Goal: Obtain resource: Obtain resource

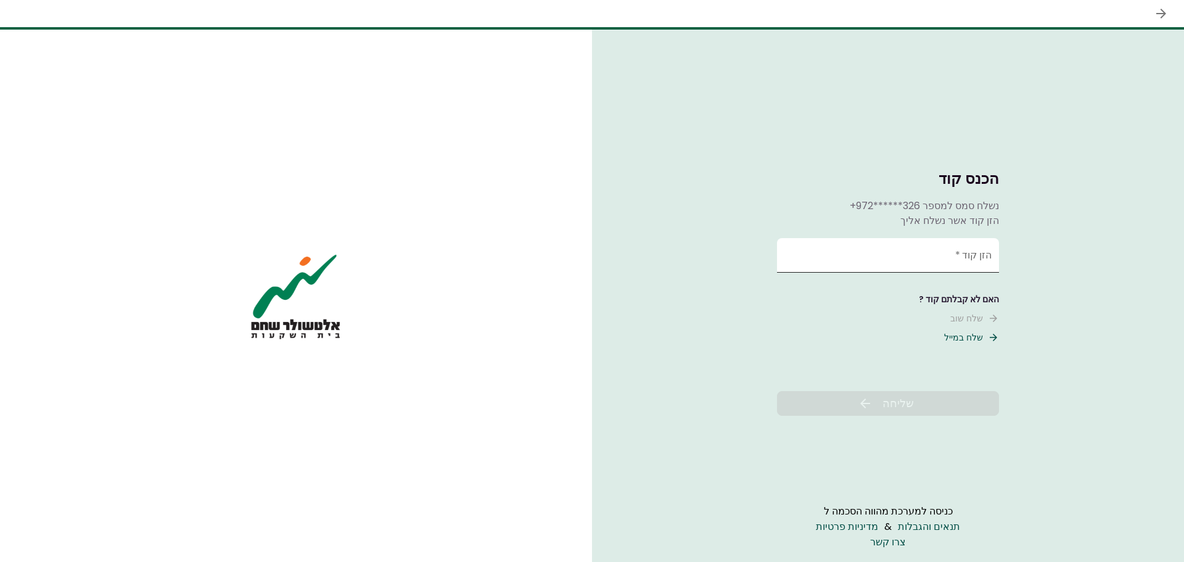
click at [829, 258] on input "הזן קוד   *" at bounding box center [888, 255] width 222 height 35
type input "******"
click at [888, 400] on span "שליחה" at bounding box center [898, 403] width 31 height 17
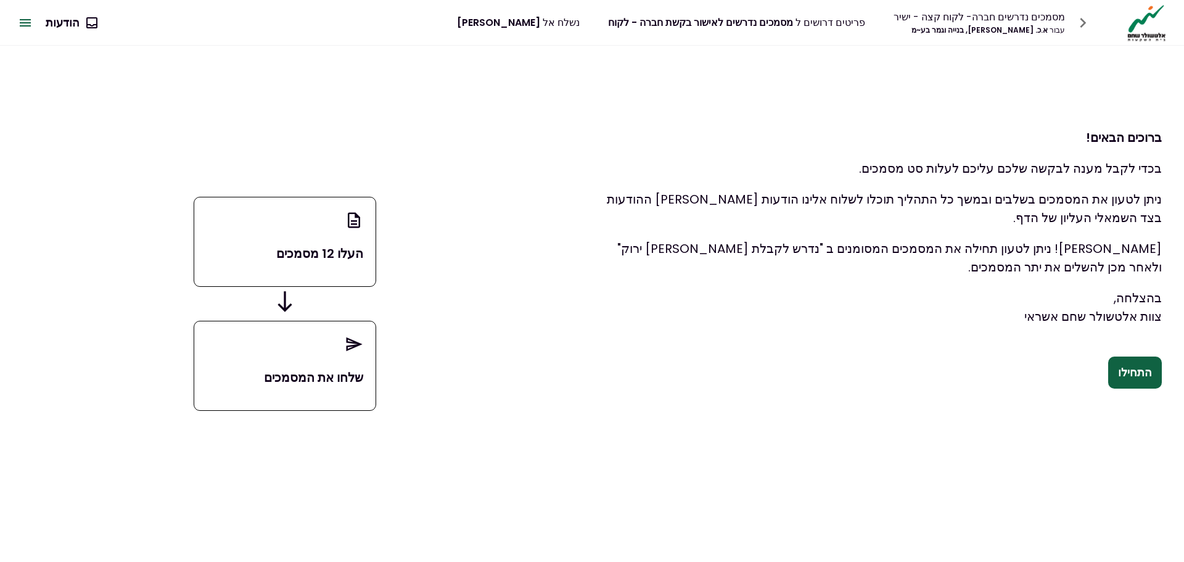
click at [299, 244] on div "העלו 12 מסמכים" at bounding box center [285, 242] width 183 height 90
click at [1133, 374] on button "התחילו" at bounding box center [1136, 373] width 54 height 32
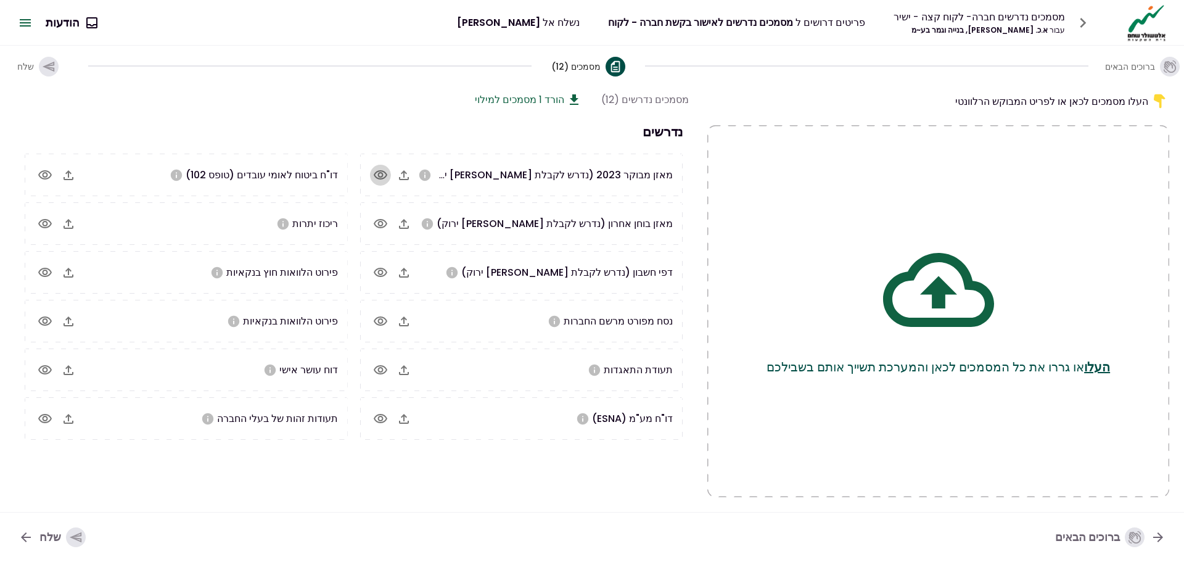
click at [379, 173] on icon "button" at bounding box center [381, 174] width 14 height 9
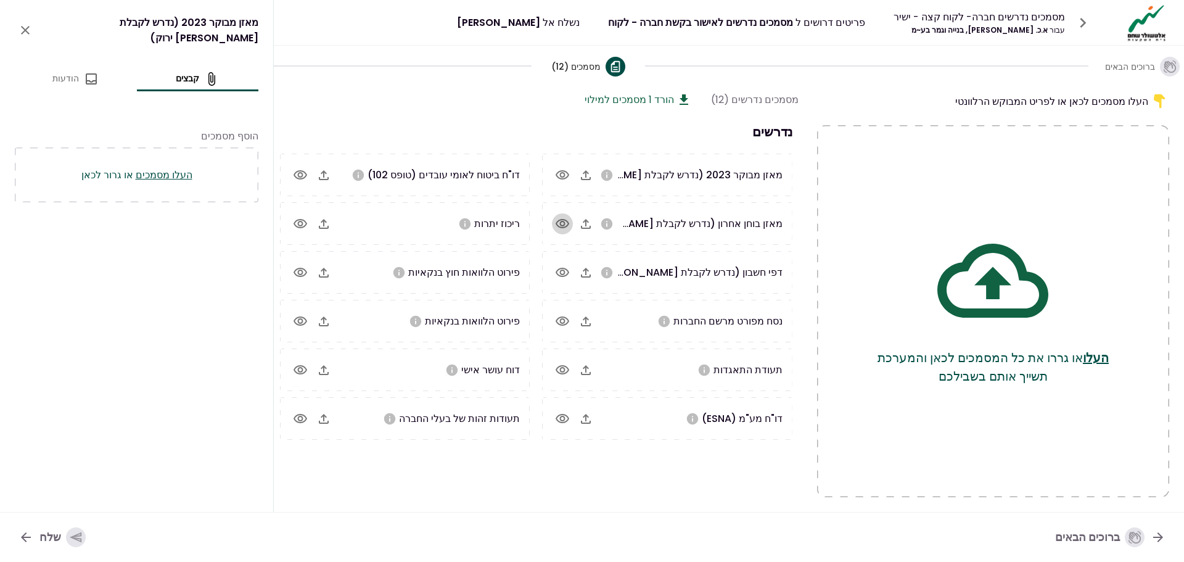
click at [562, 222] on icon "button" at bounding box center [562, 224] width 15 height 15
click at [561, 269] on icon "button" at bounding box center [562, 272] width 15 height 15
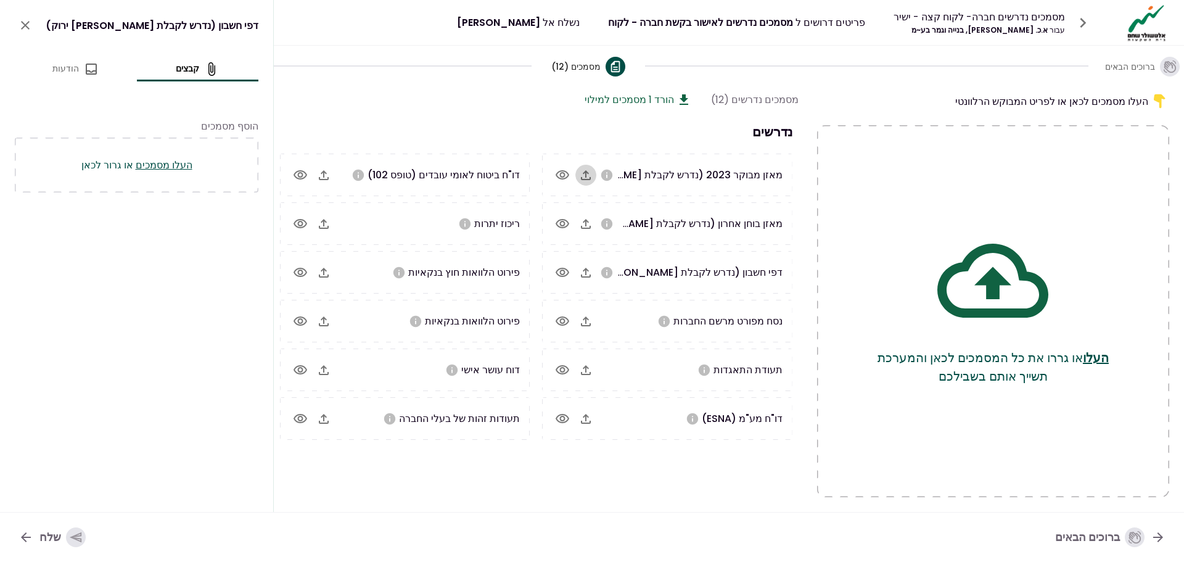
click at [587, 168] on icon "button" at bounding box center [586, 175] width 15 height 15
click at [585, 271] on icon "button" at bounding box center [586, 272] width 15 height 15
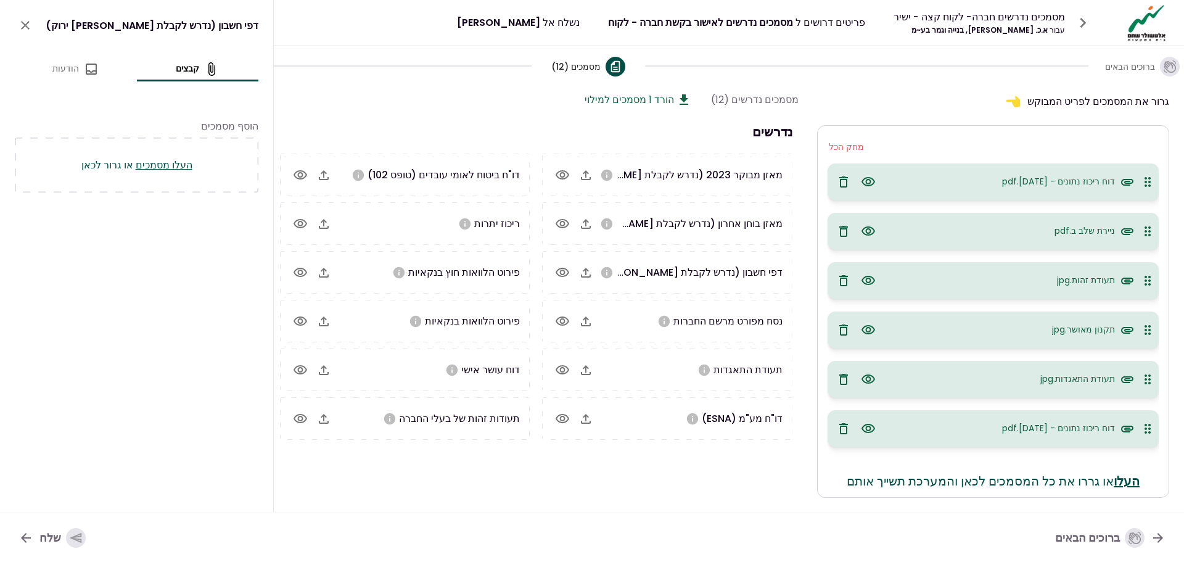
drag, startPoint x: 896, startPoint y: 466, endPoint x: 750, endPoint y: 521, distance: 157.0
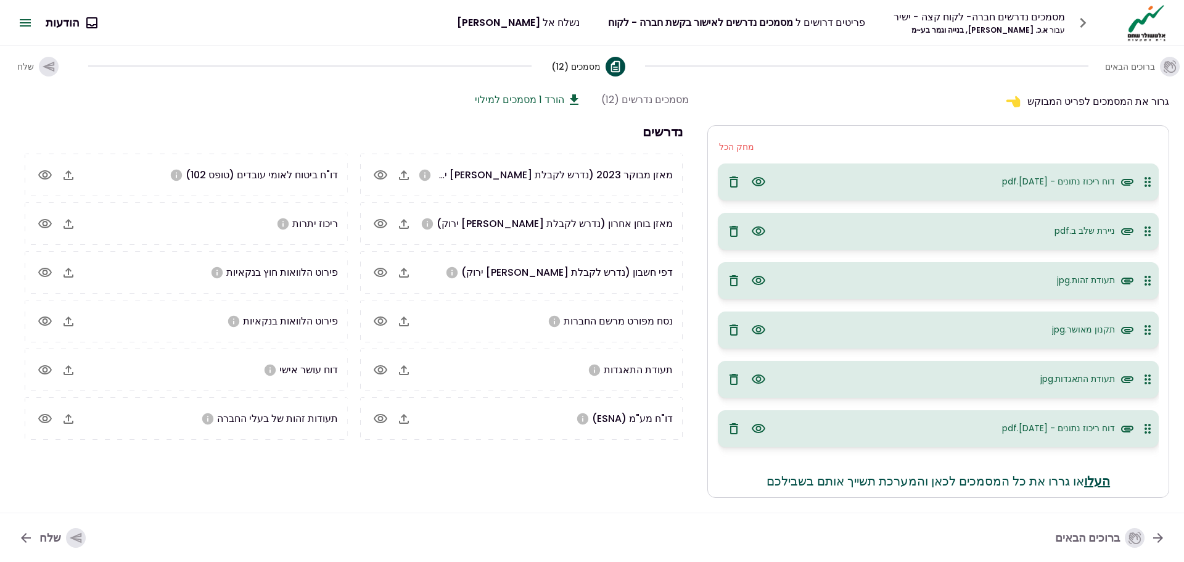
click at [67, 318] on icon "button" at bounding box center [69, 321] width 10 height 10
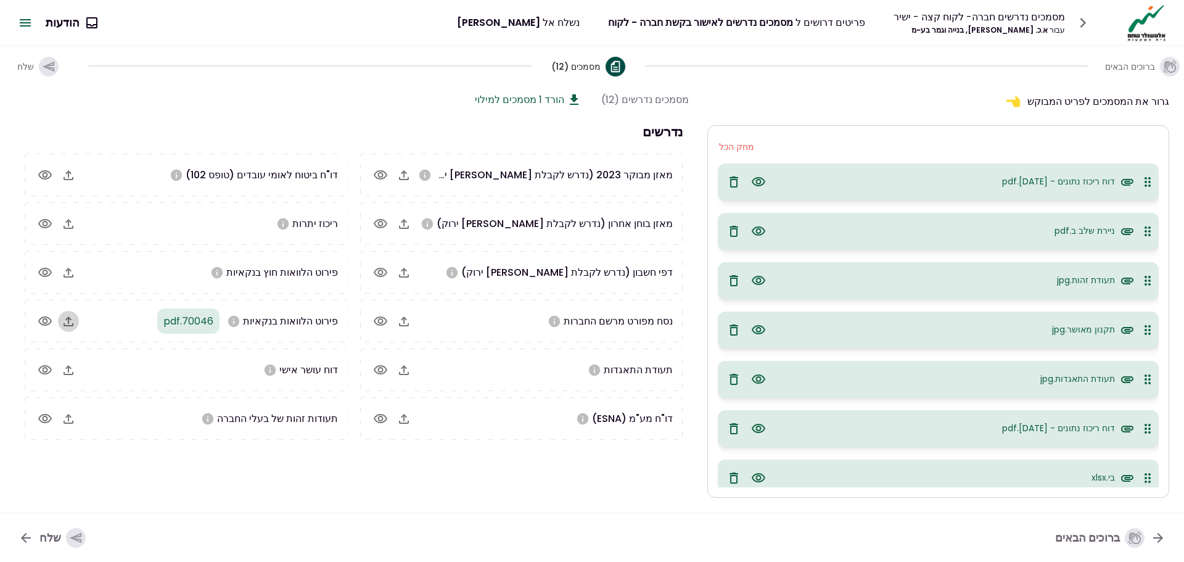
click at [65, 323] on icon "button" at bounding box center [68, 321] width 15 height 15
click at [558, 100] on button "הורד 1 מסמכים למילוי" at bounding box center [528, 99] width 107 height 15
click at [69, 539] on icon "button" at bounding box center [76, 538] width 14 height 14
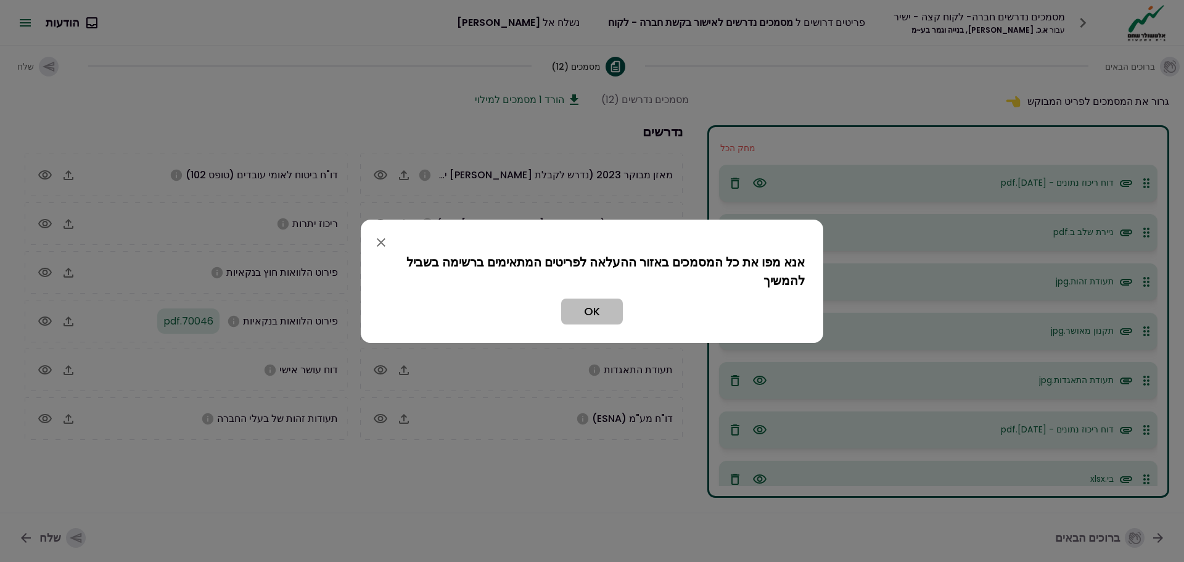
click at [594, 307] on button "OK" at bounding box center [592, 312] width 62 height 26
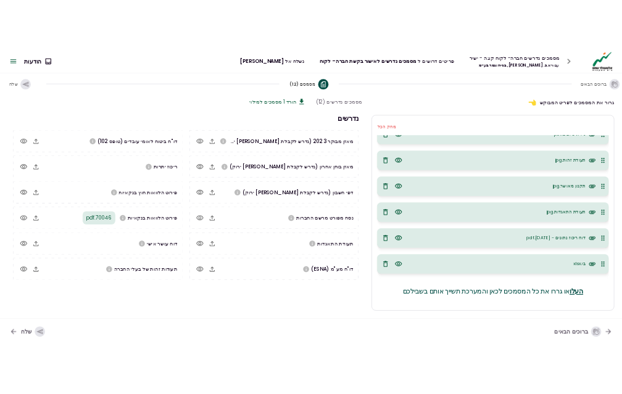
scroll to position [70, 0]
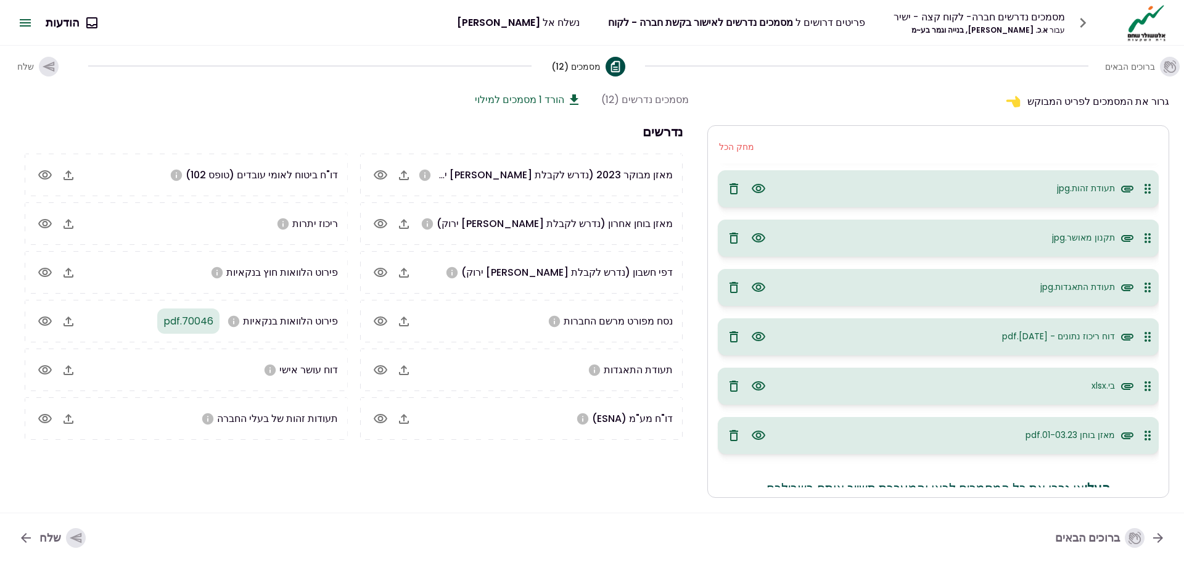
scroll to position [120, 0]
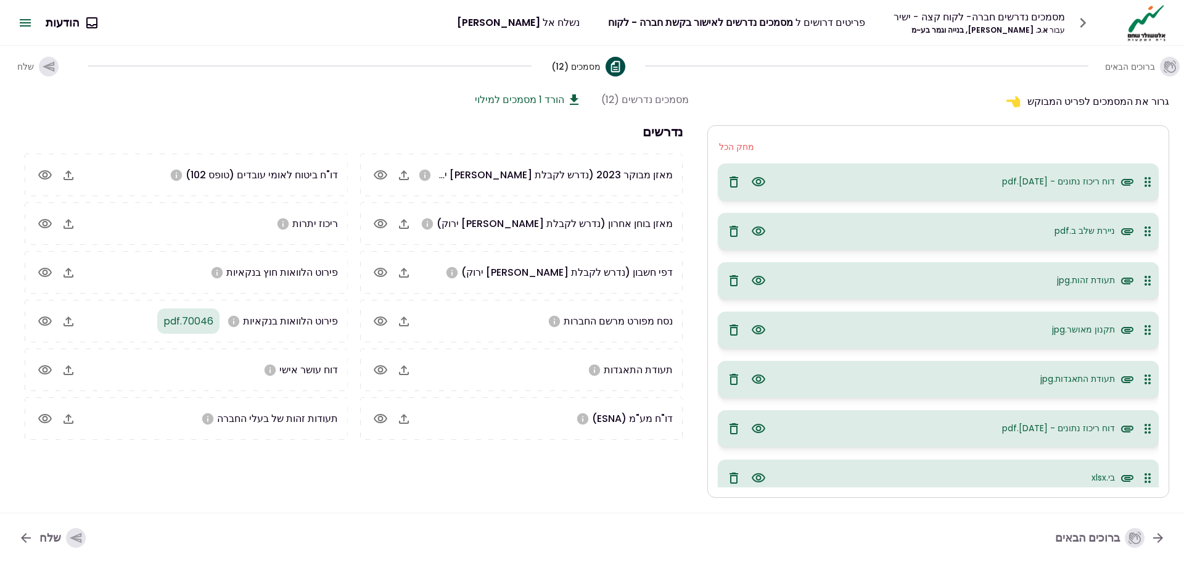
click at [69, 541] on icon "button" at bounding box center [76, 538] width 14 height 14
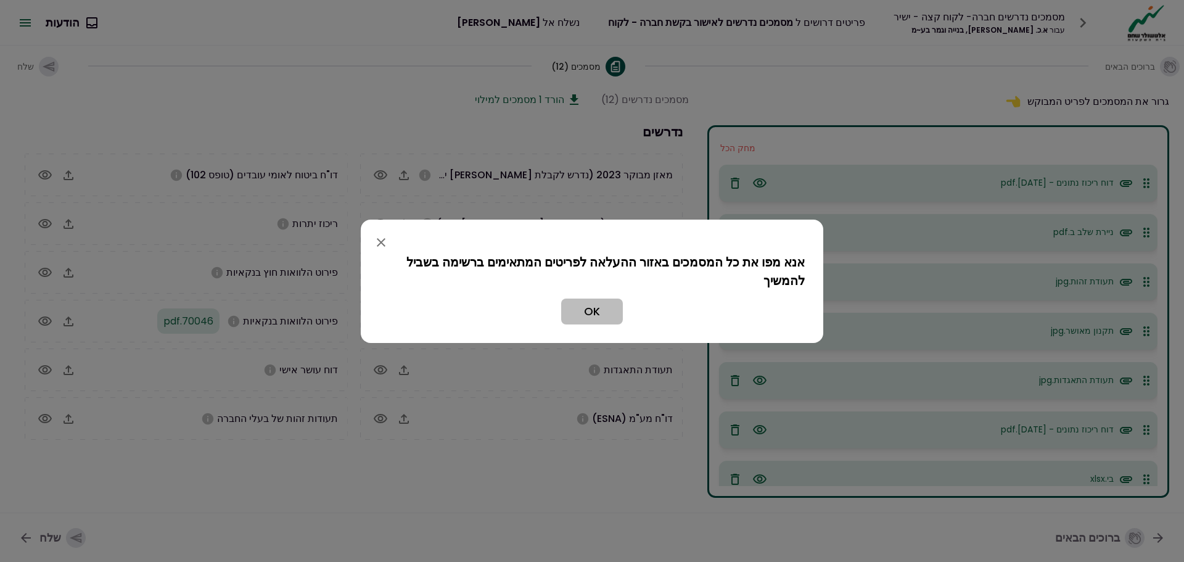
click at [592, 309] on button "OK" at bounding box center [592, 312] width 62 height 26
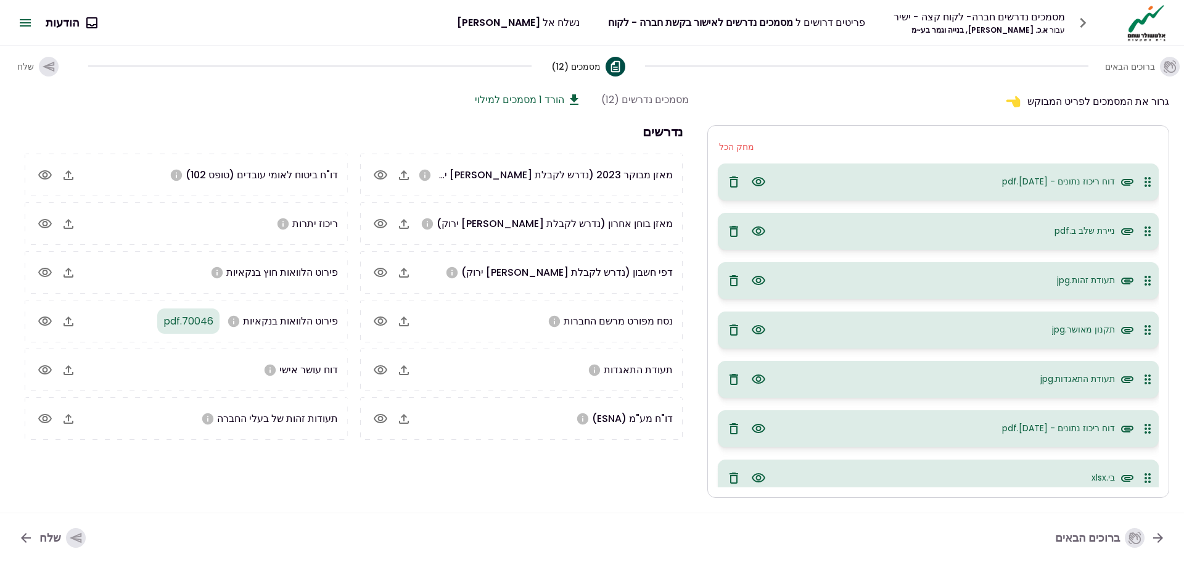
click at [71, 177] on icon "button" at bounding box center [68, 175] width 15 height 15
click at [76, 534] on icon "button" at bounding box center [76, 538] width 12 height 10
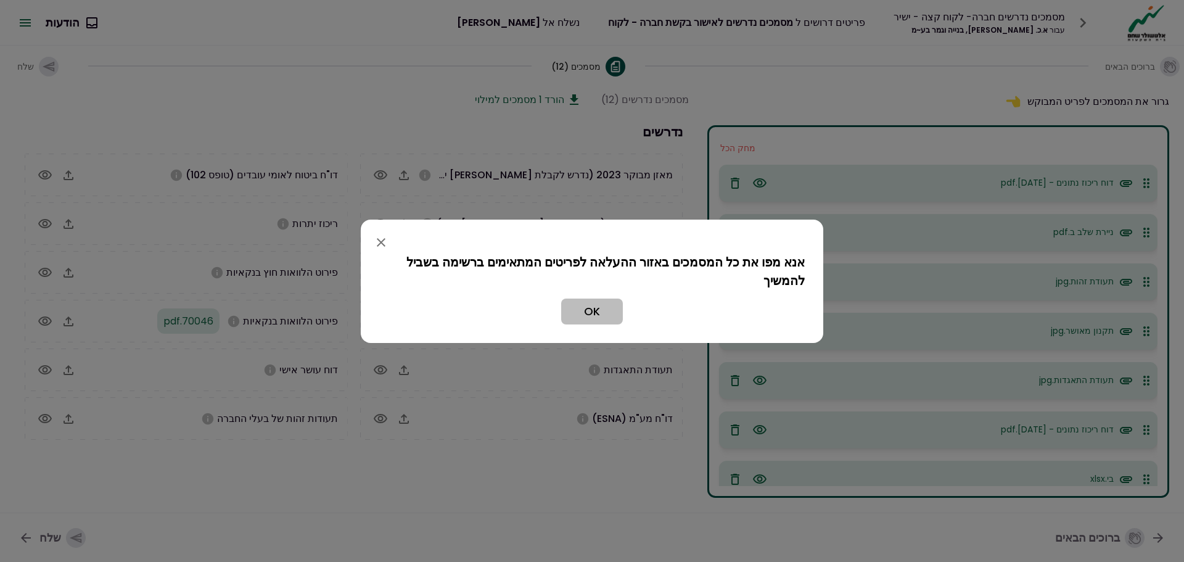
click at [608, 308] on button "OK" at bounding box center [592, 312] width 62 height 26
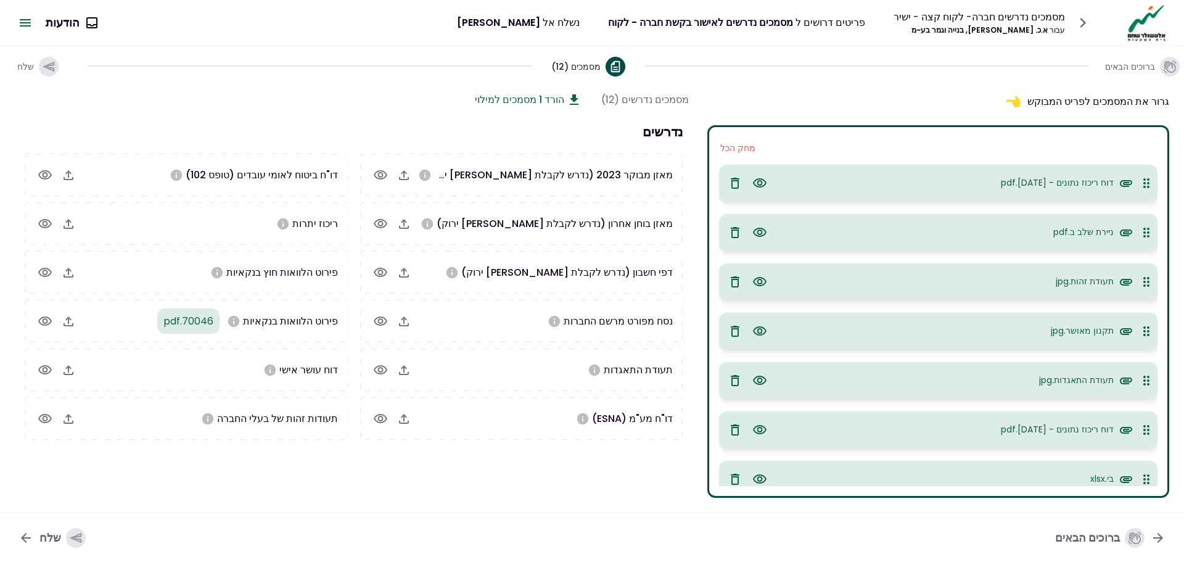
click at [560, 100] on button "הורד 1 מסמכים למילוי" at bounding box center [528, 99] width 107 height 15
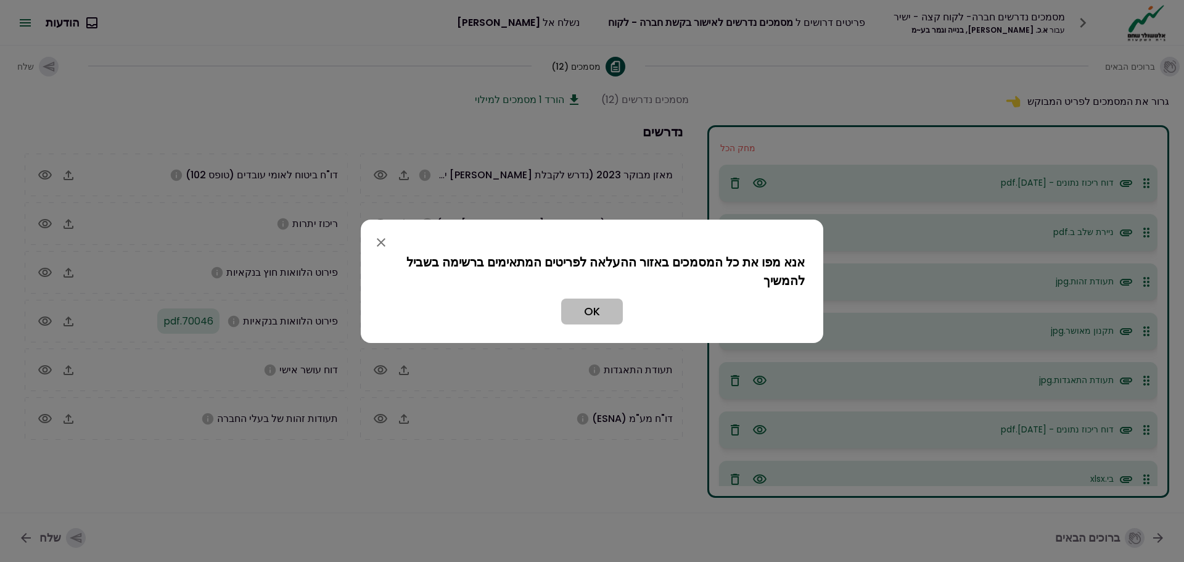
click at [581, 309] on button "OK" at bounding box center [592, 312] width 62 height 26
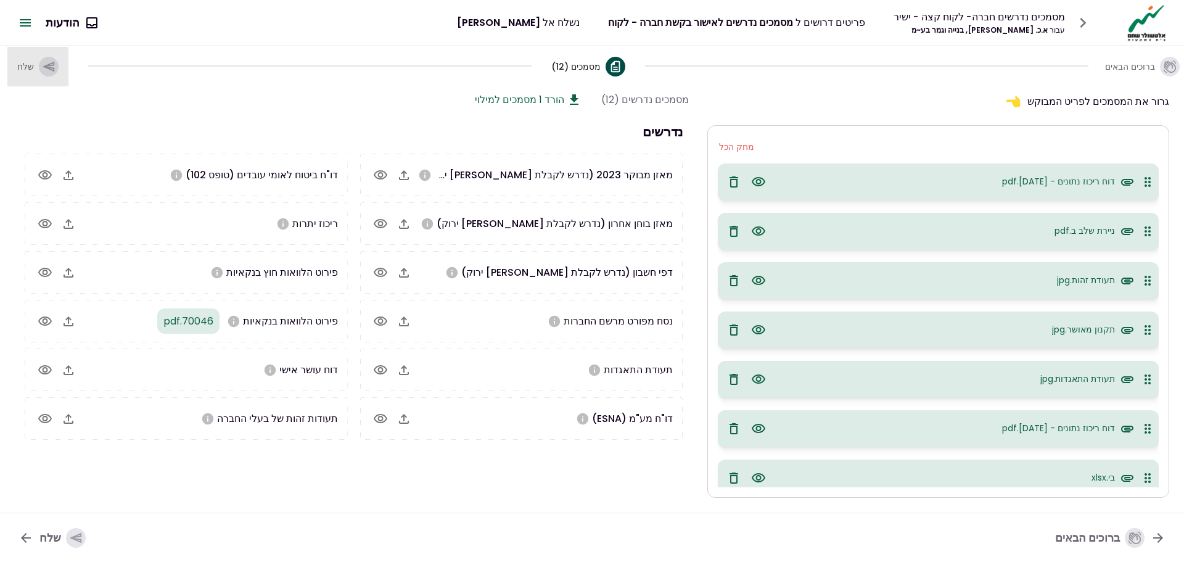
click at [43, 67] on icon "button" at bounding box center [49, 66] width 12 height 10
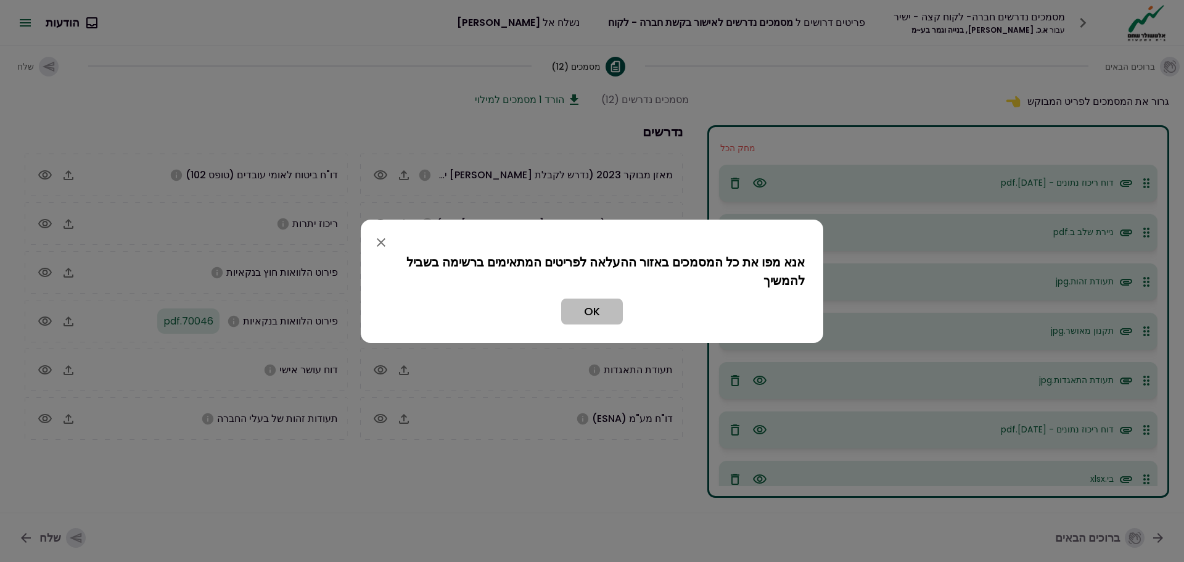
click at [598, 311] on button "OK" at bounding box center [592, 312] width 62 height 26
